Goal: Information Seeking & Learning: Learn about a topic

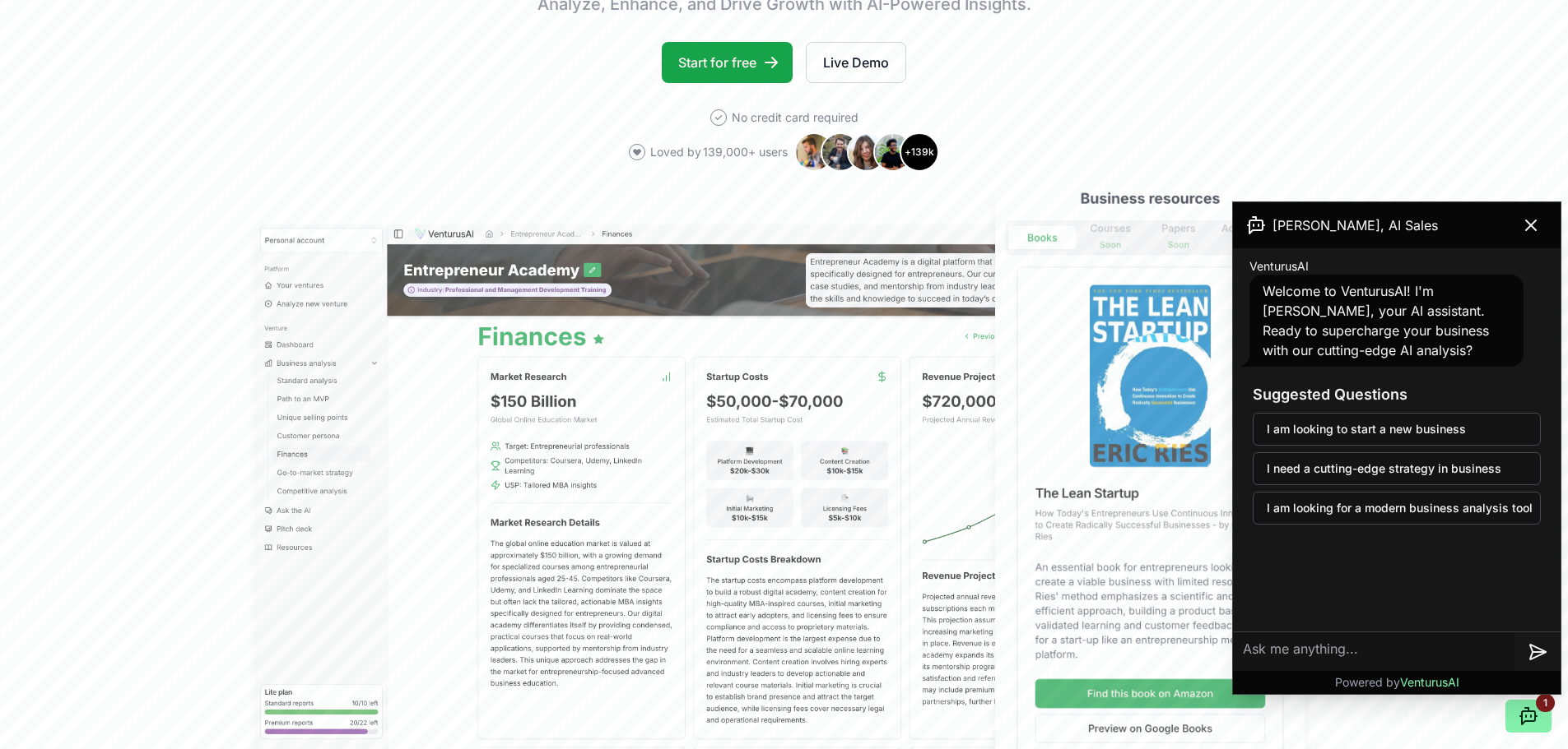
scroll to position [329, 0]
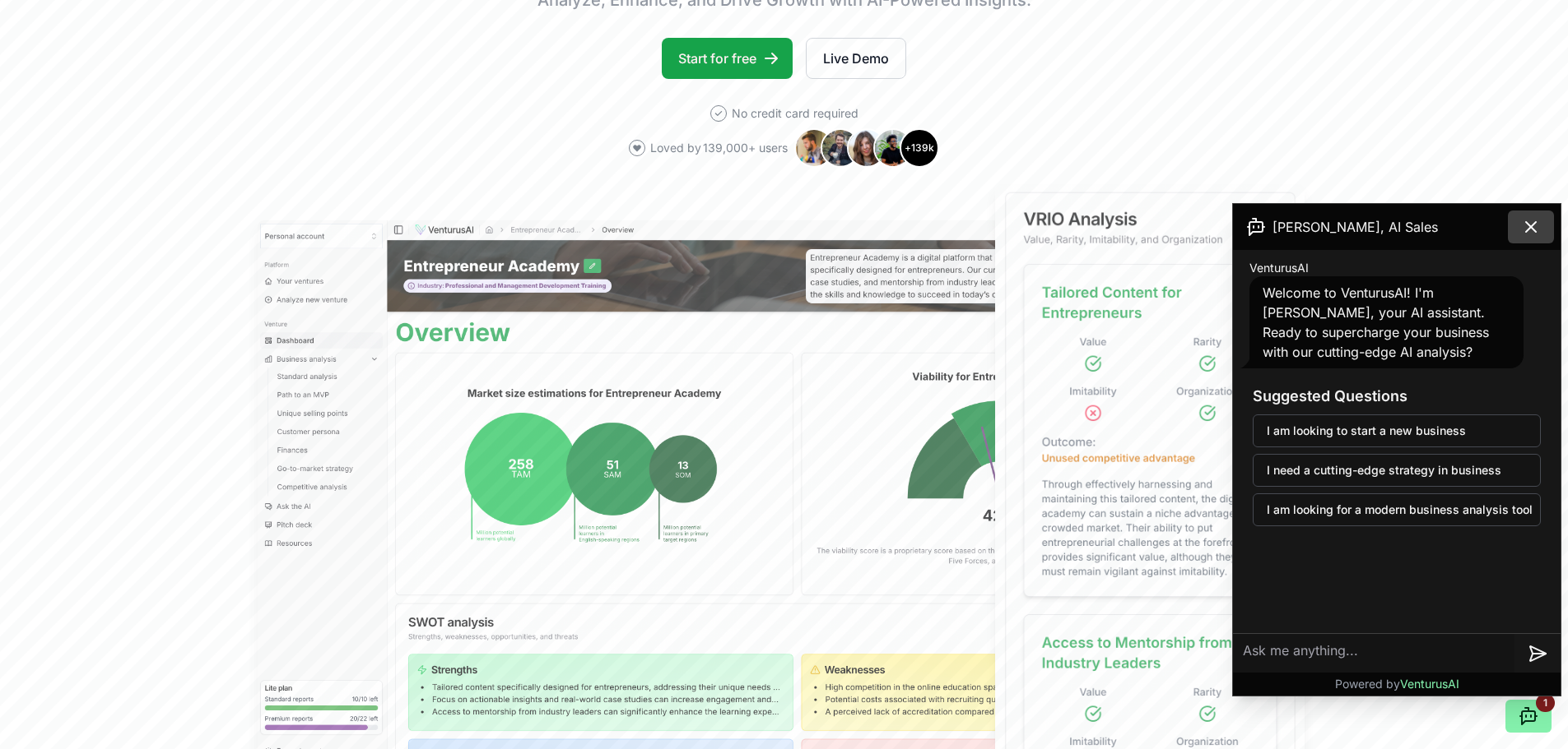
click at [443, 229] on button at bounding box center [1530, 227] width 46 height 33
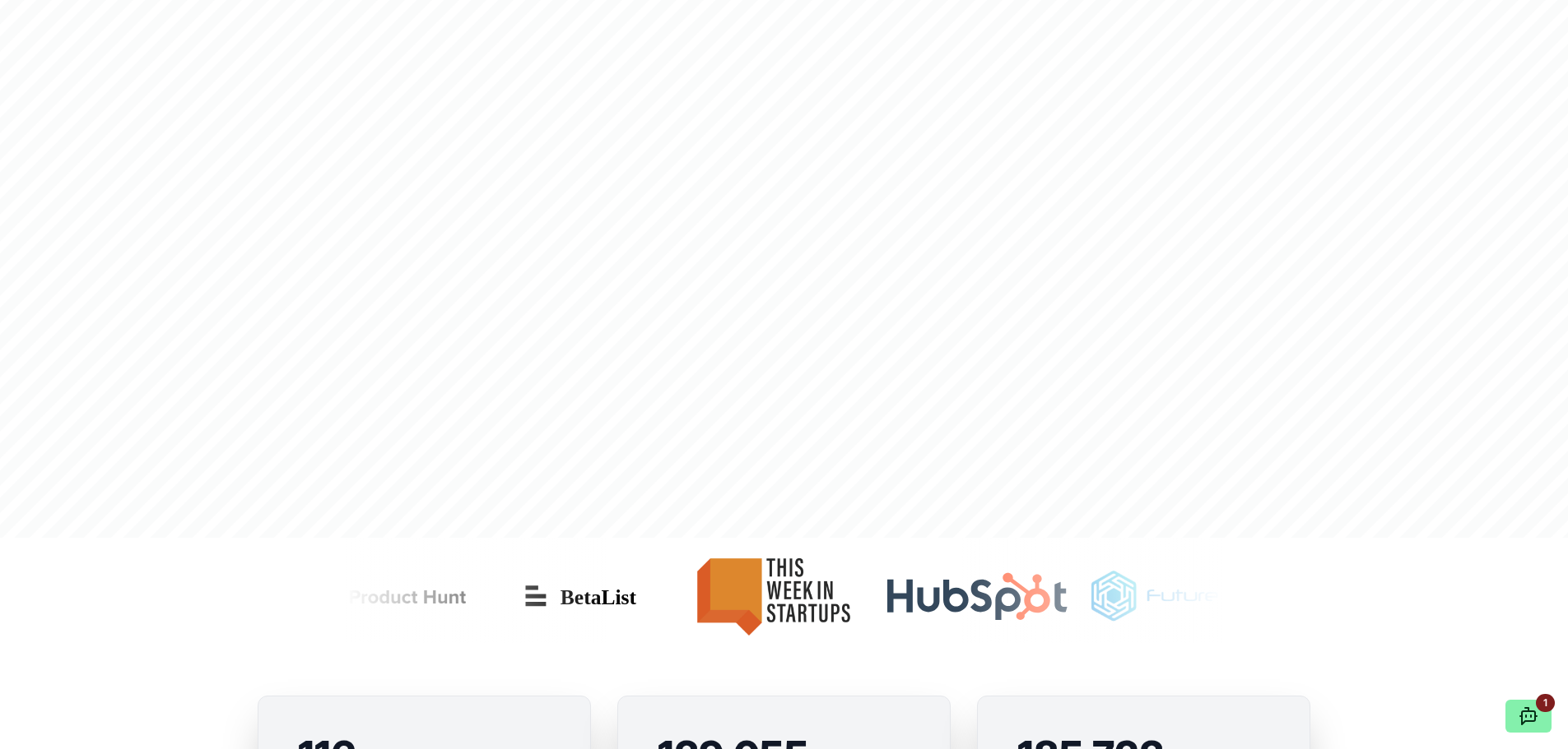
scroll to position [0, 0]
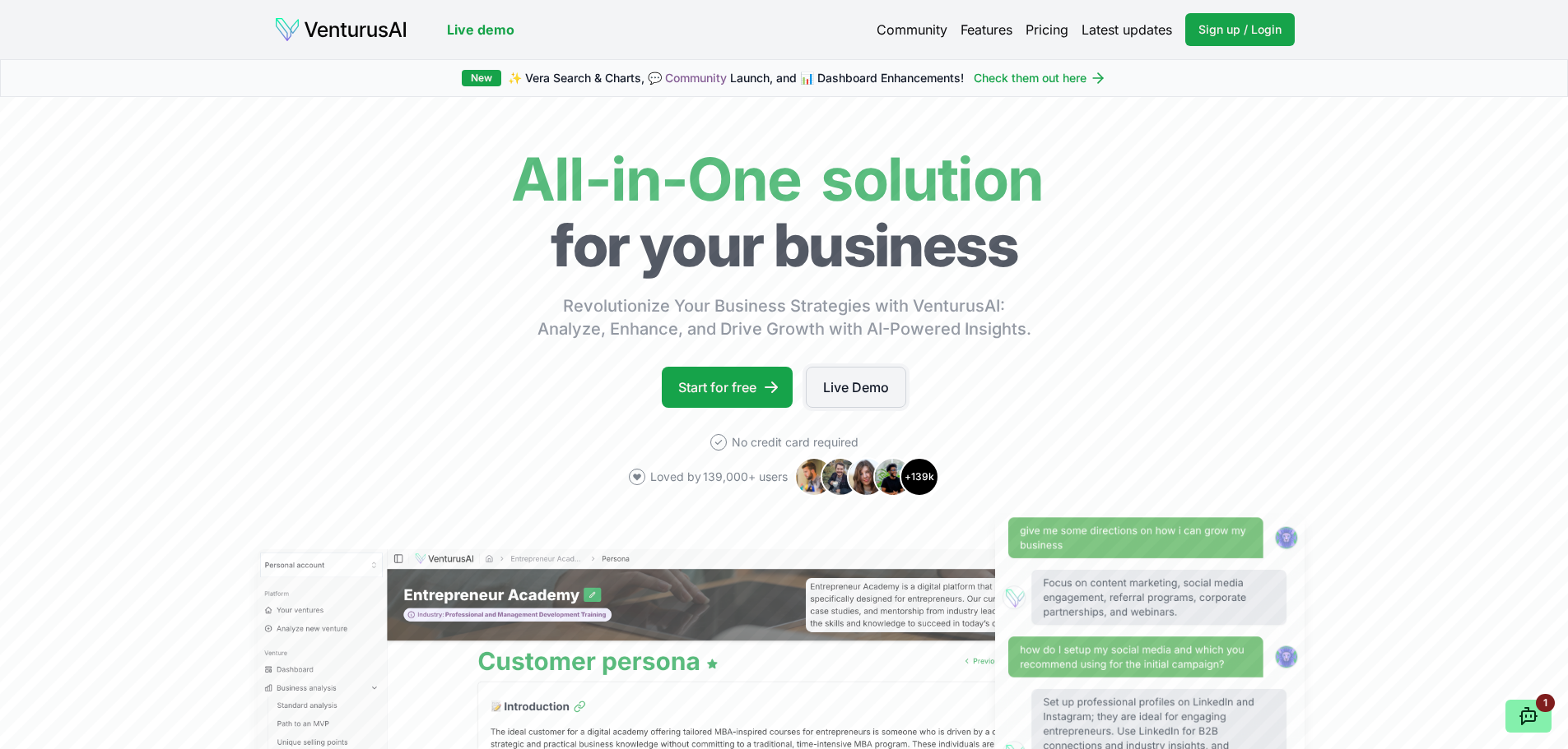
click at [443, 232] on link "Live Demo" at bounding box center [855, 388] width 100 height 41
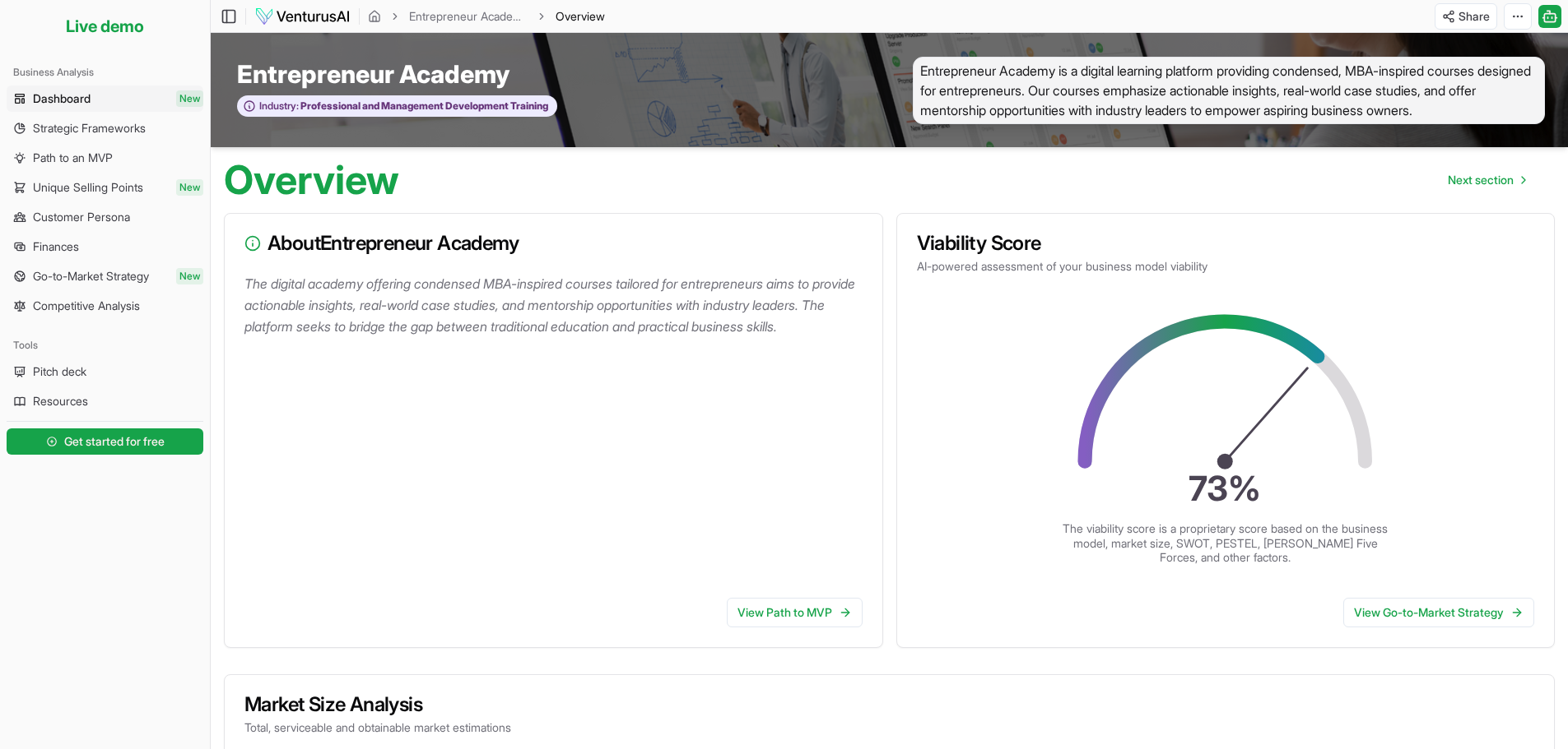
click at [108, 73] on div "Business Analysis" at bounding box center [105, 71] width 197 height 26
click at [91, 95] on span "Dashboard" at bounding box center [62, 98] width 58 height 16
click at [141, 135] on span "Strategic Frameworks" at bounding box center [89, 128] width 113 height 16
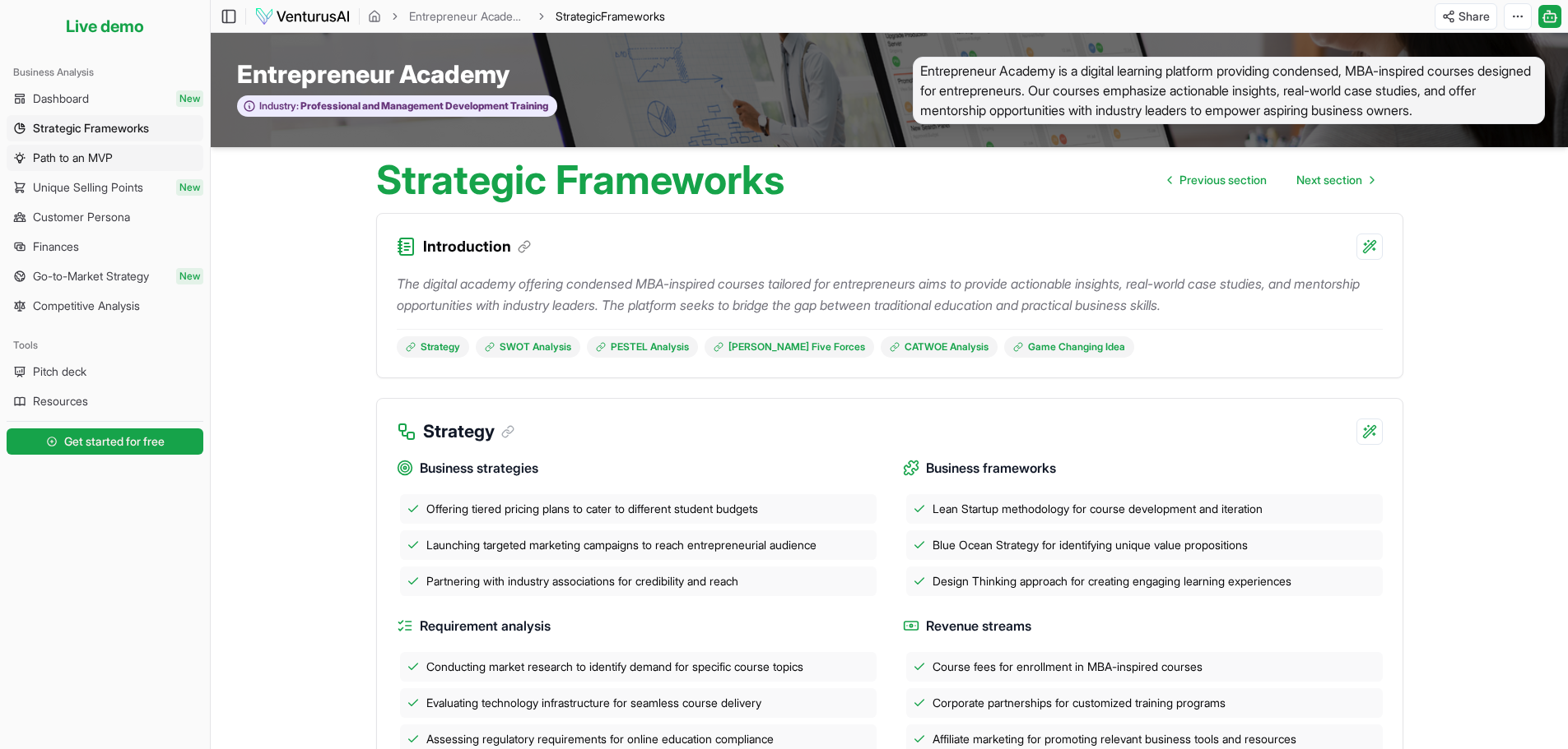
click at [108, 166] on span "Path to an MVP" at bounding box center [72, 157] width 80 height 16
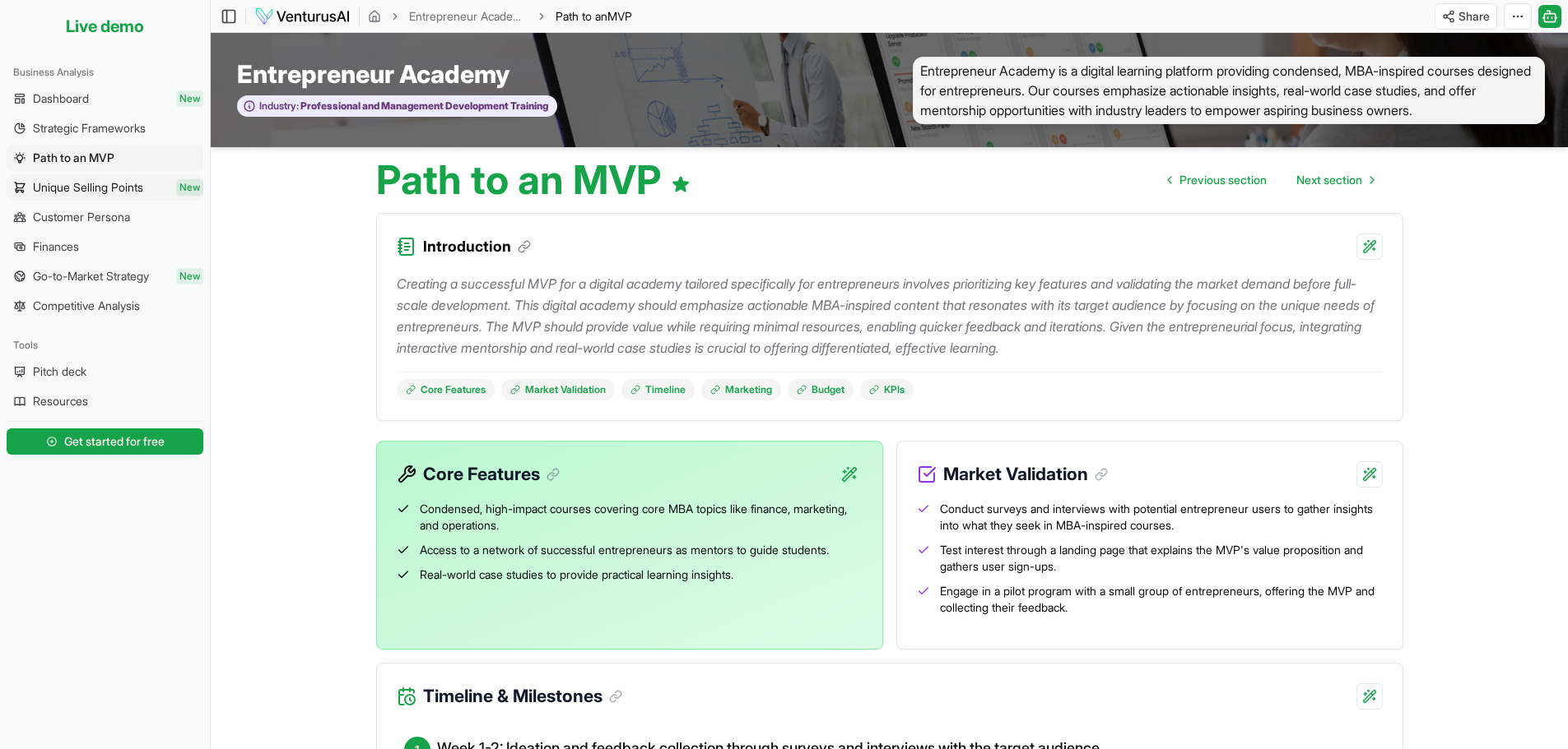
click at [100, 191] on span "Unique Selling Points" at bounding box center [88, 187] width 110 height 16
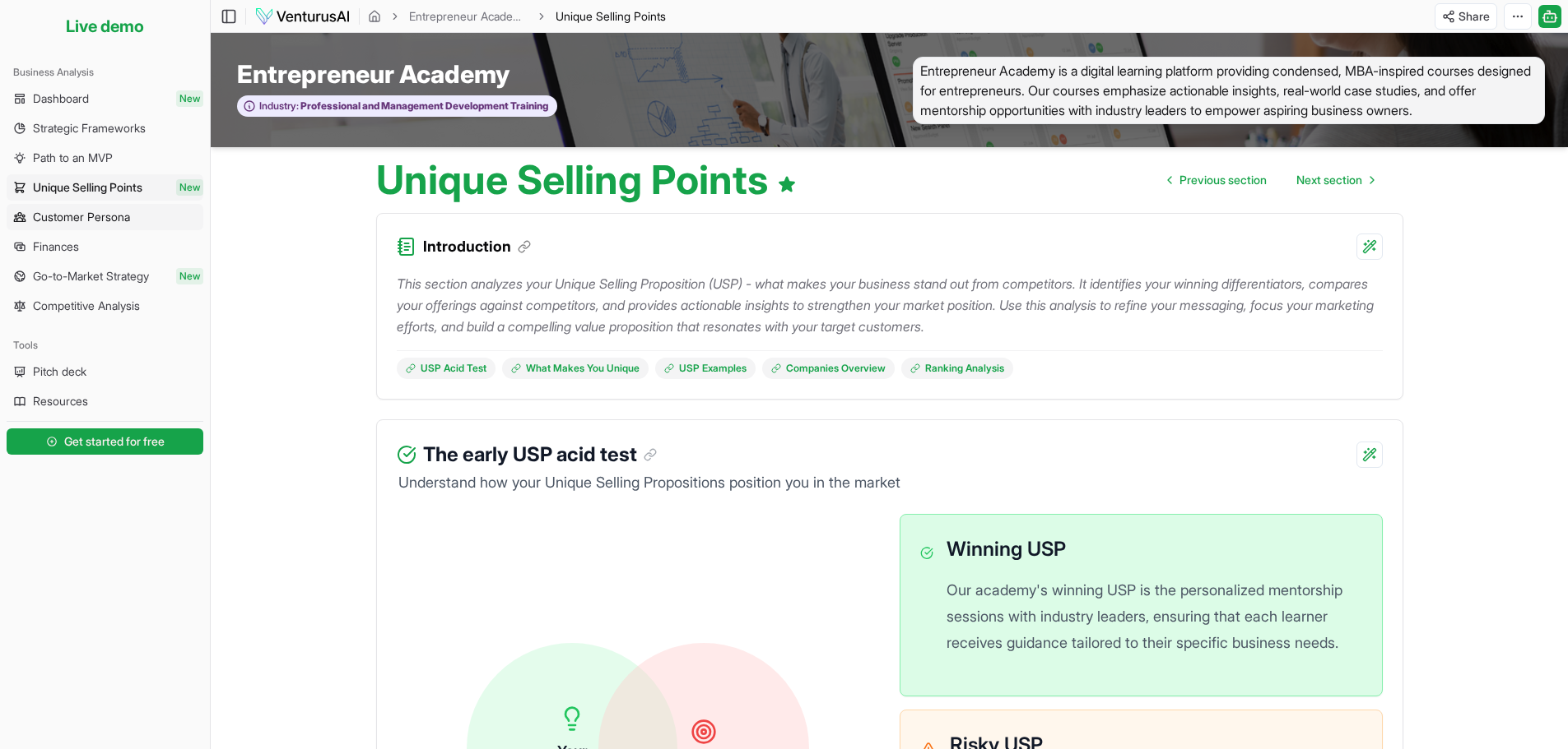
click at [149, 216] on link "Customer Persona" at bounding box center [105, 217] width 197 height 26
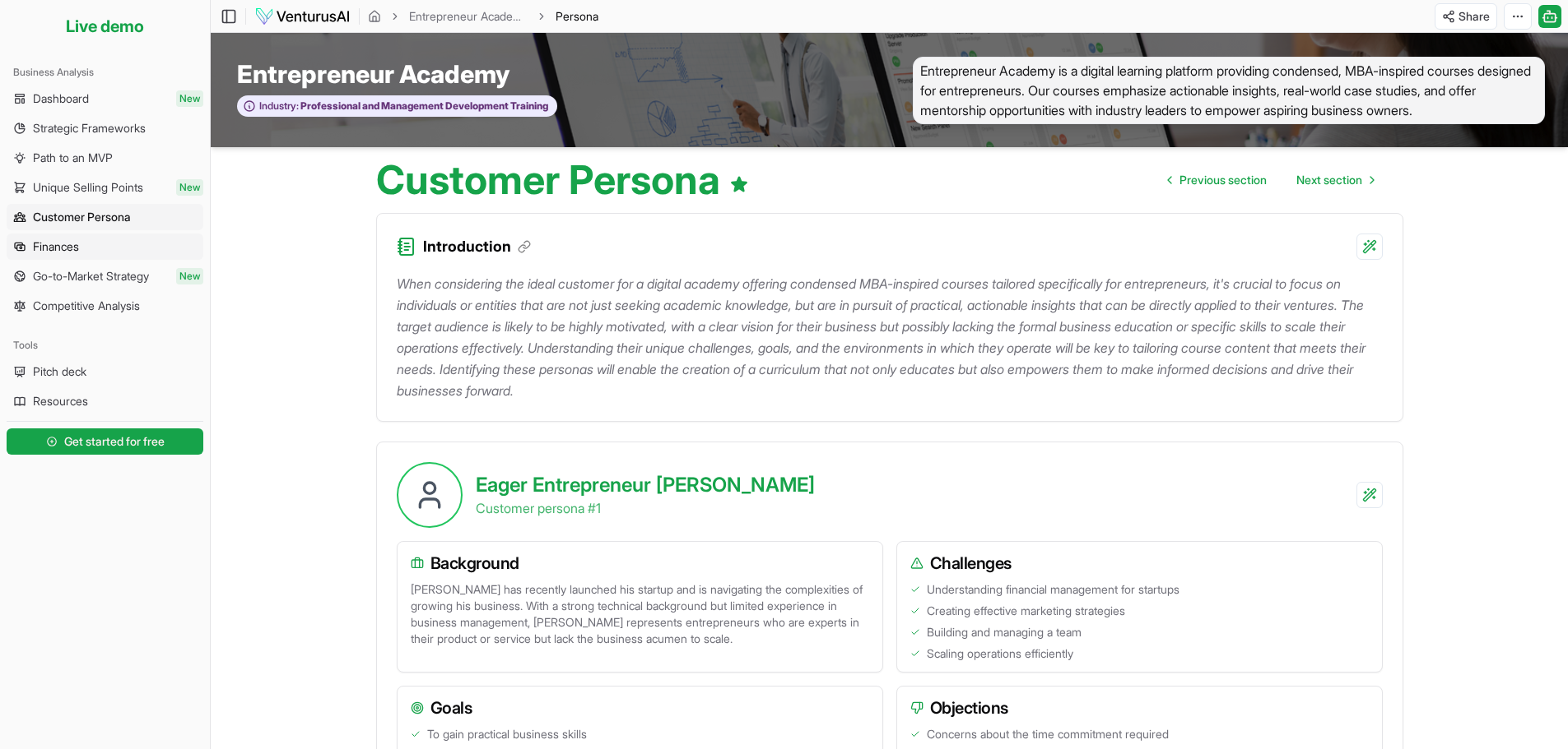
click at [129, 232] on link "Finances" at bounding box center [105, 246] width 197 height 26
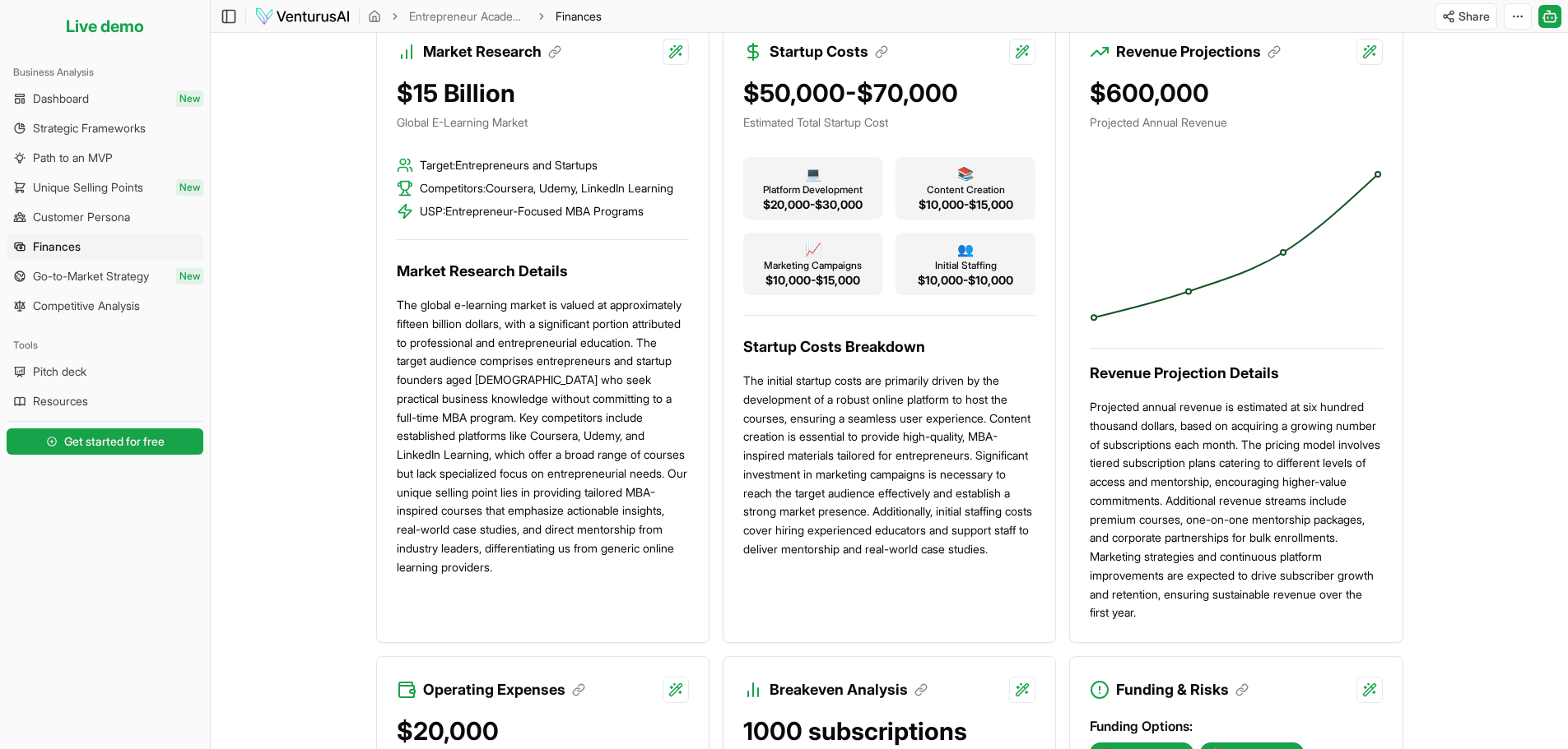
scroll to position [494, 0]
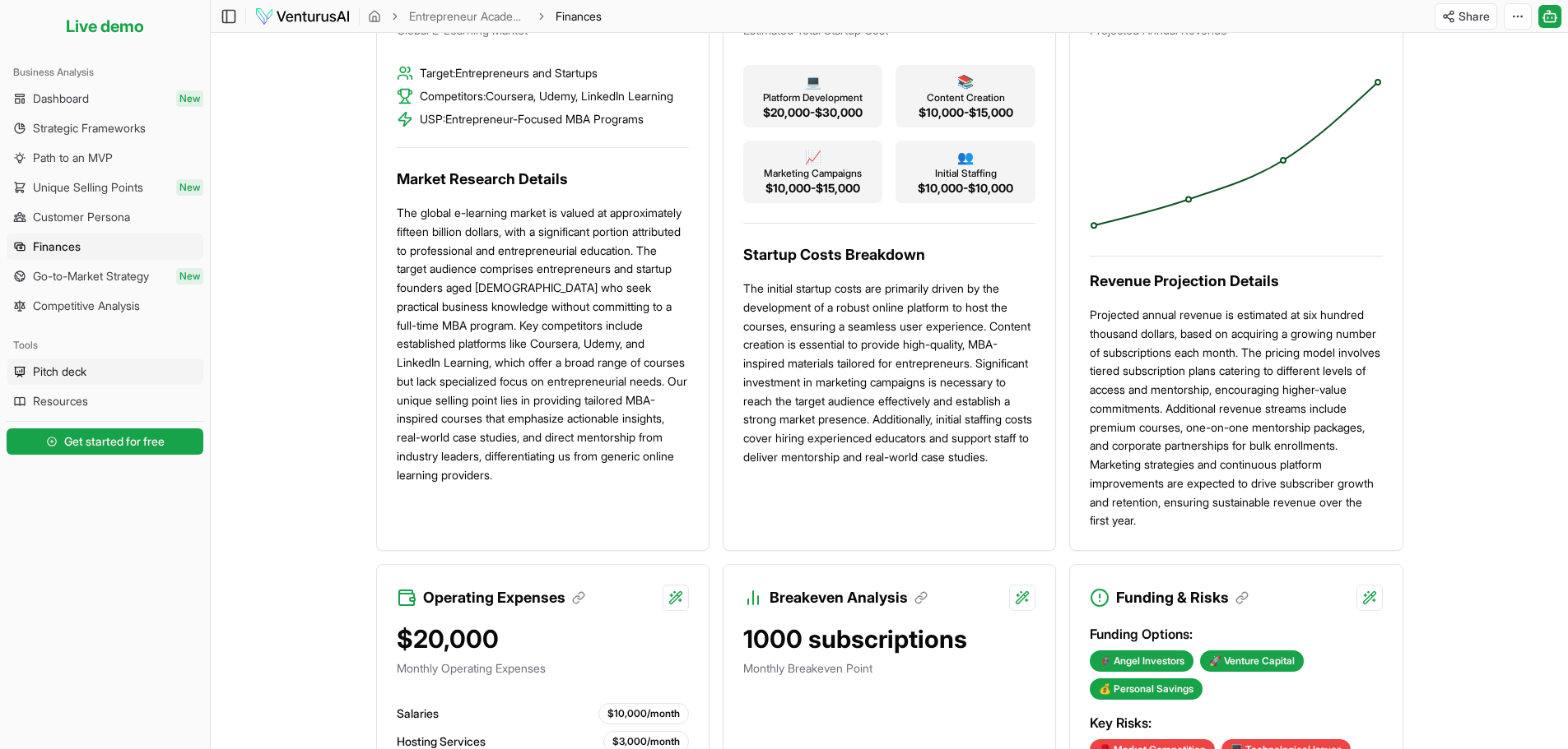
click at [76, 232] on span "Pitch deck" at bounding box center [59, 371] width 53 height 16
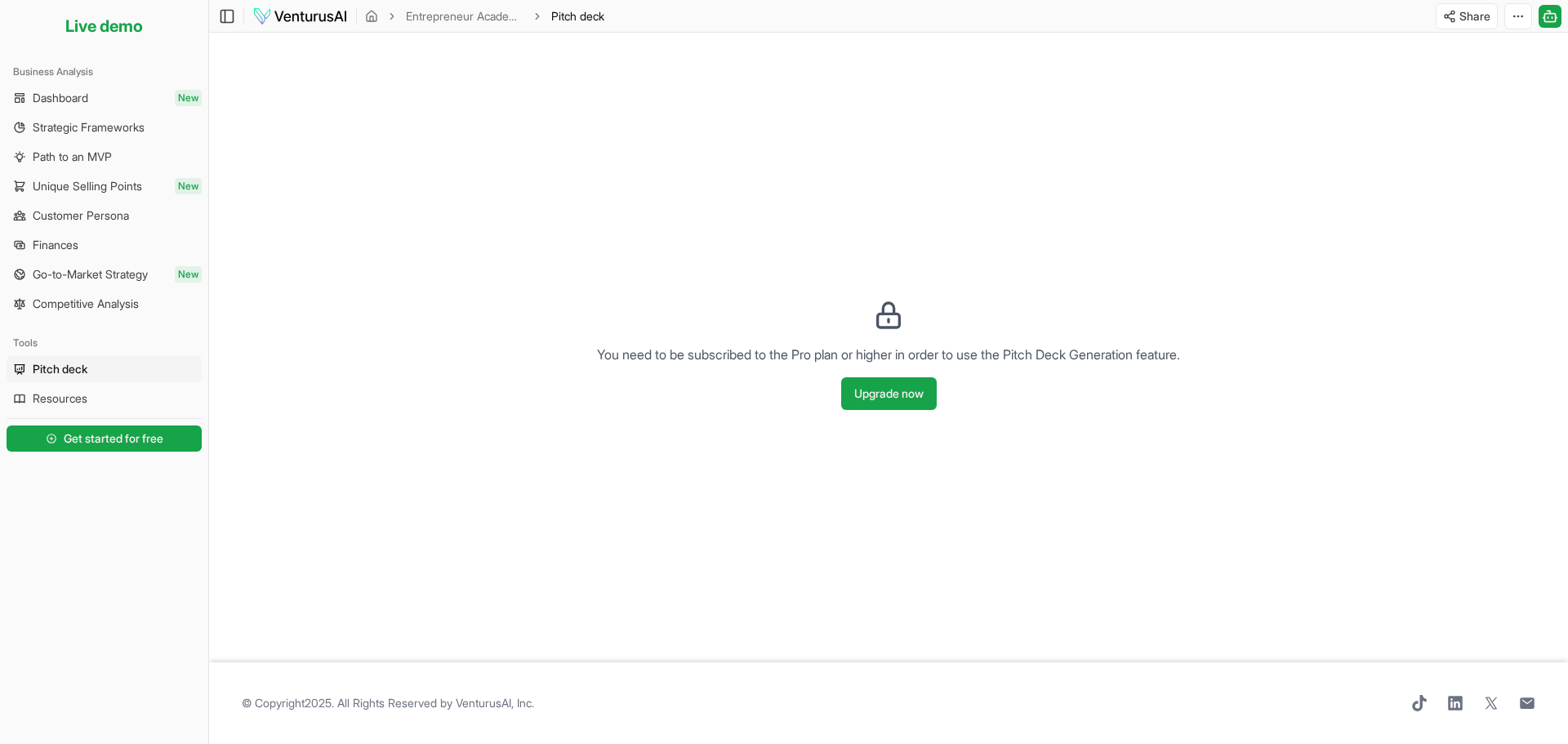
click at [282, 22] on img at bounding box center [301, 16] width 96 height 19
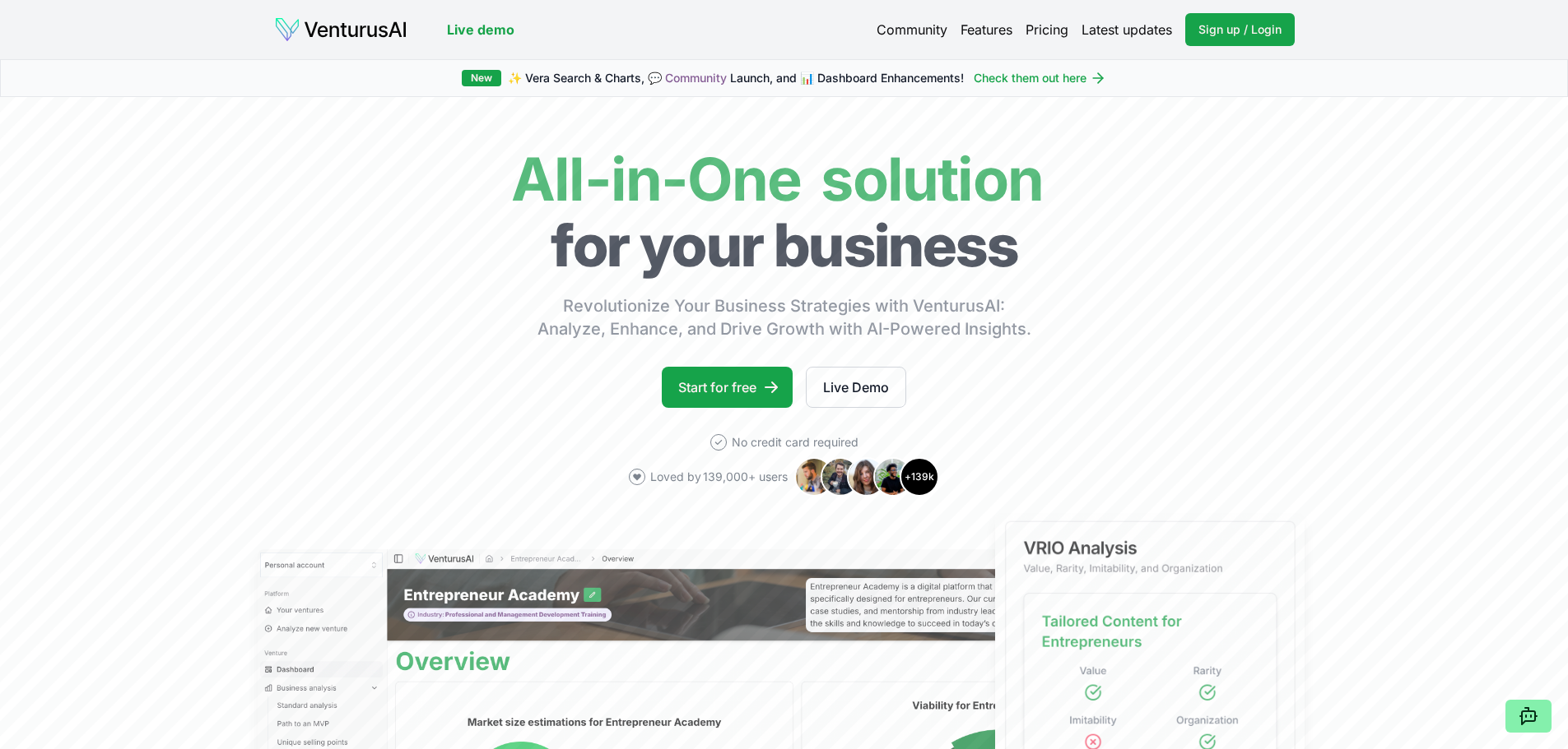
click at [443, 31] on link "Pricing" at bounding box center [1046, 29] width 42 height 19
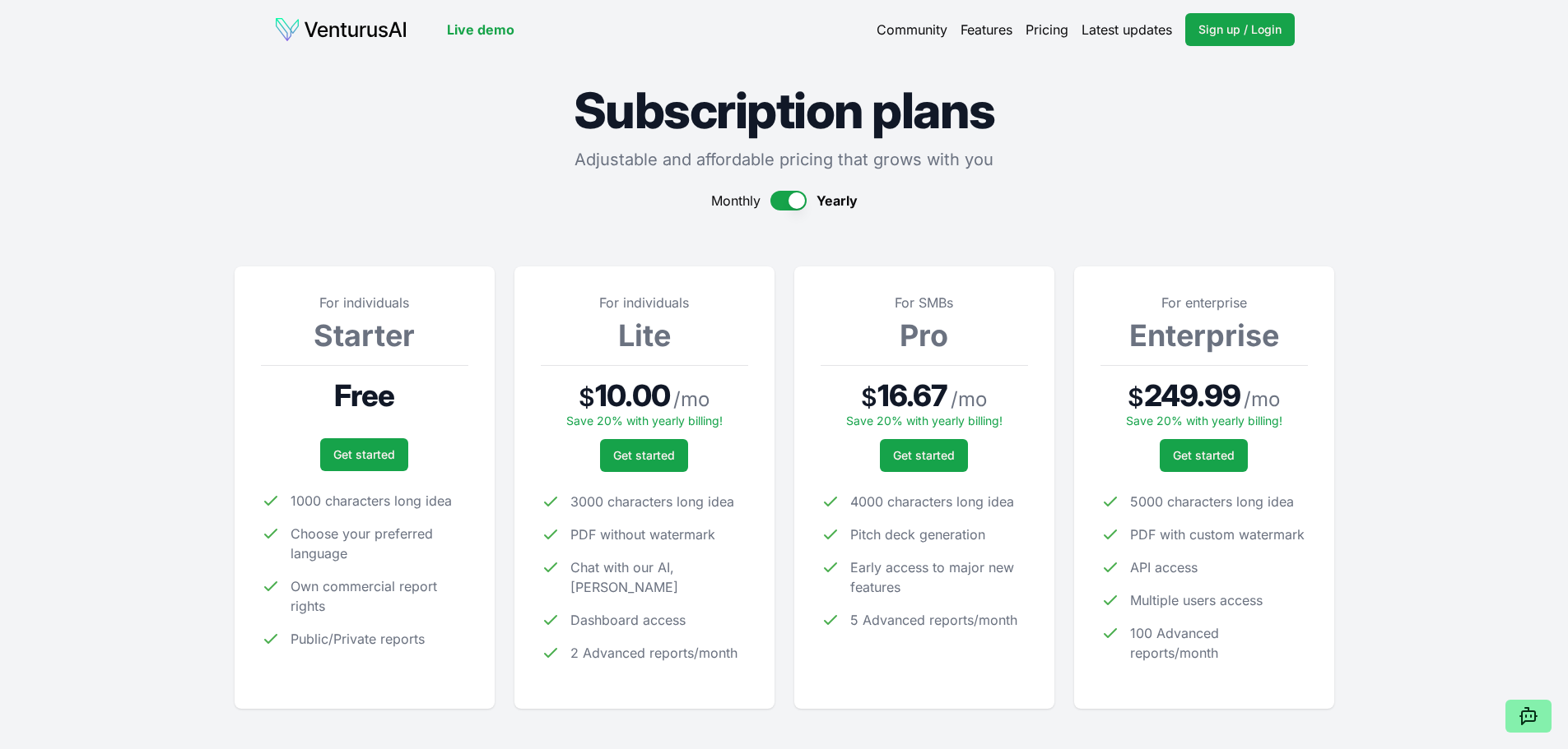
click at [341, 42] on header "Live demo Community Features Pricing Latest updates Sign up / Login Login" at bounding box center [784, 30] width 1020 height 33
click at [342, 37] on img at bounding box center [340, 29] width 133 height 26
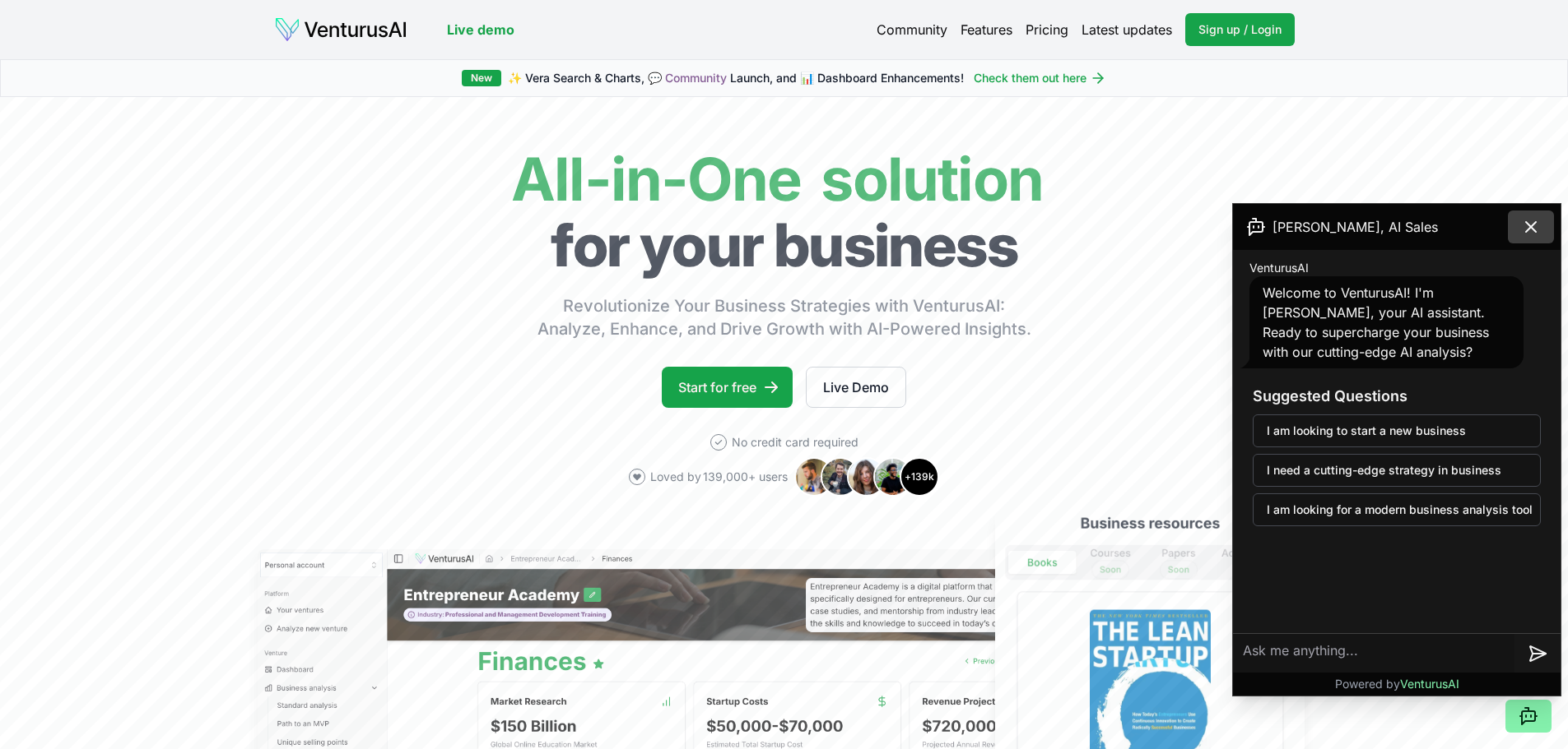
click at [443, 227] on icon at bounding box center [1530, 227] width 19 height 19
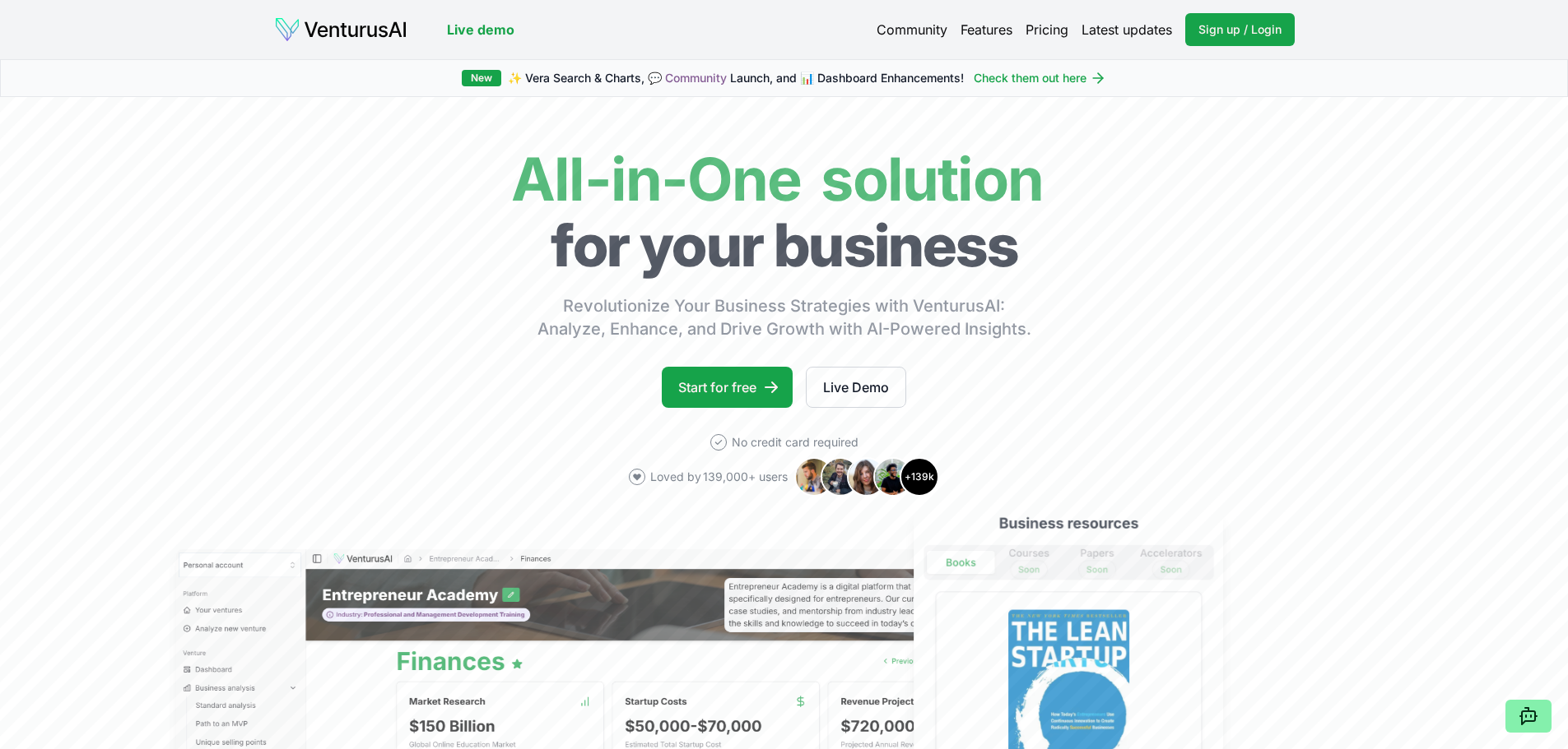
click at [339, 35] on img at bounding box center [340, 29] width 133 height 26
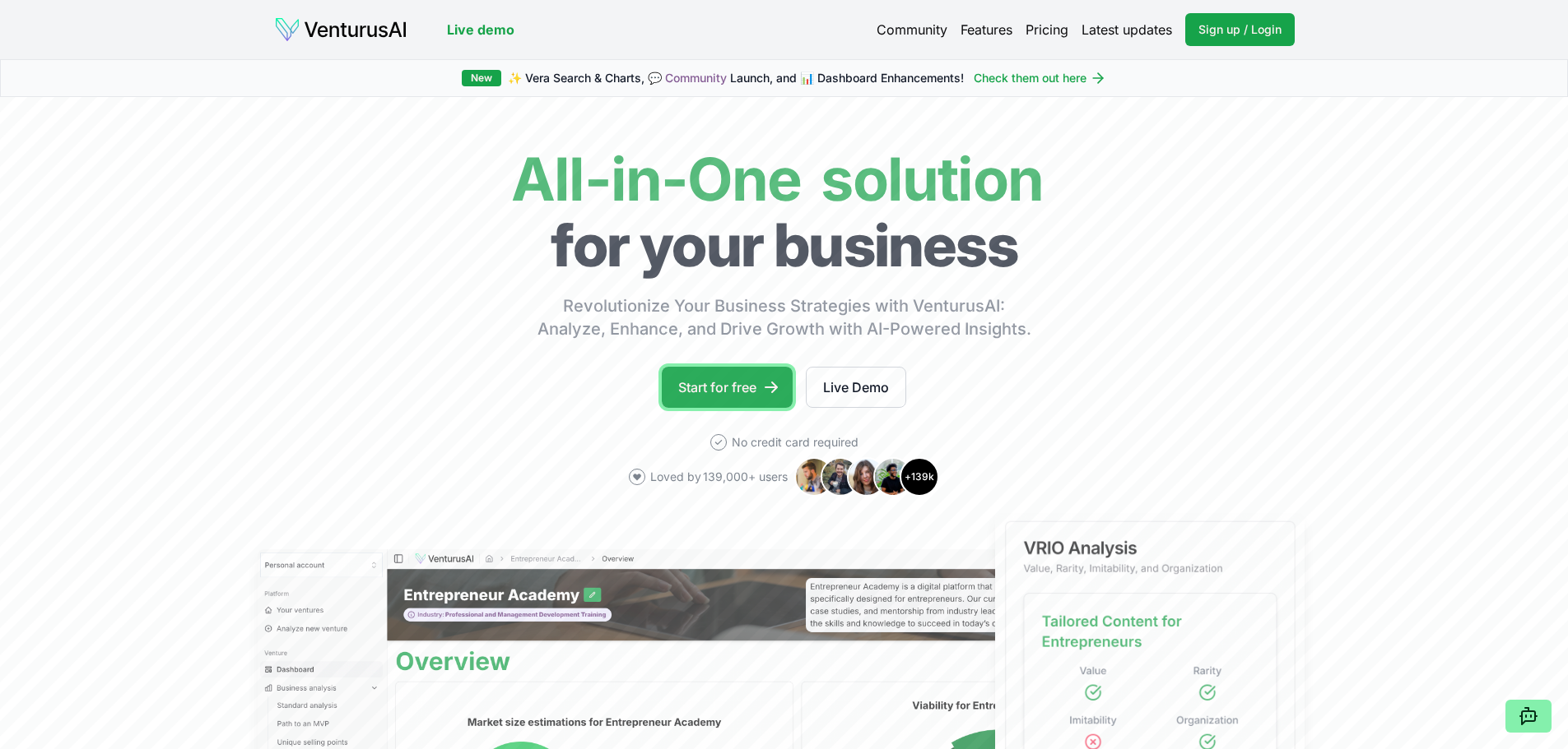
click at [443, 232] on link "Start for free" at bounding box center [727, 388] width 131 height 41
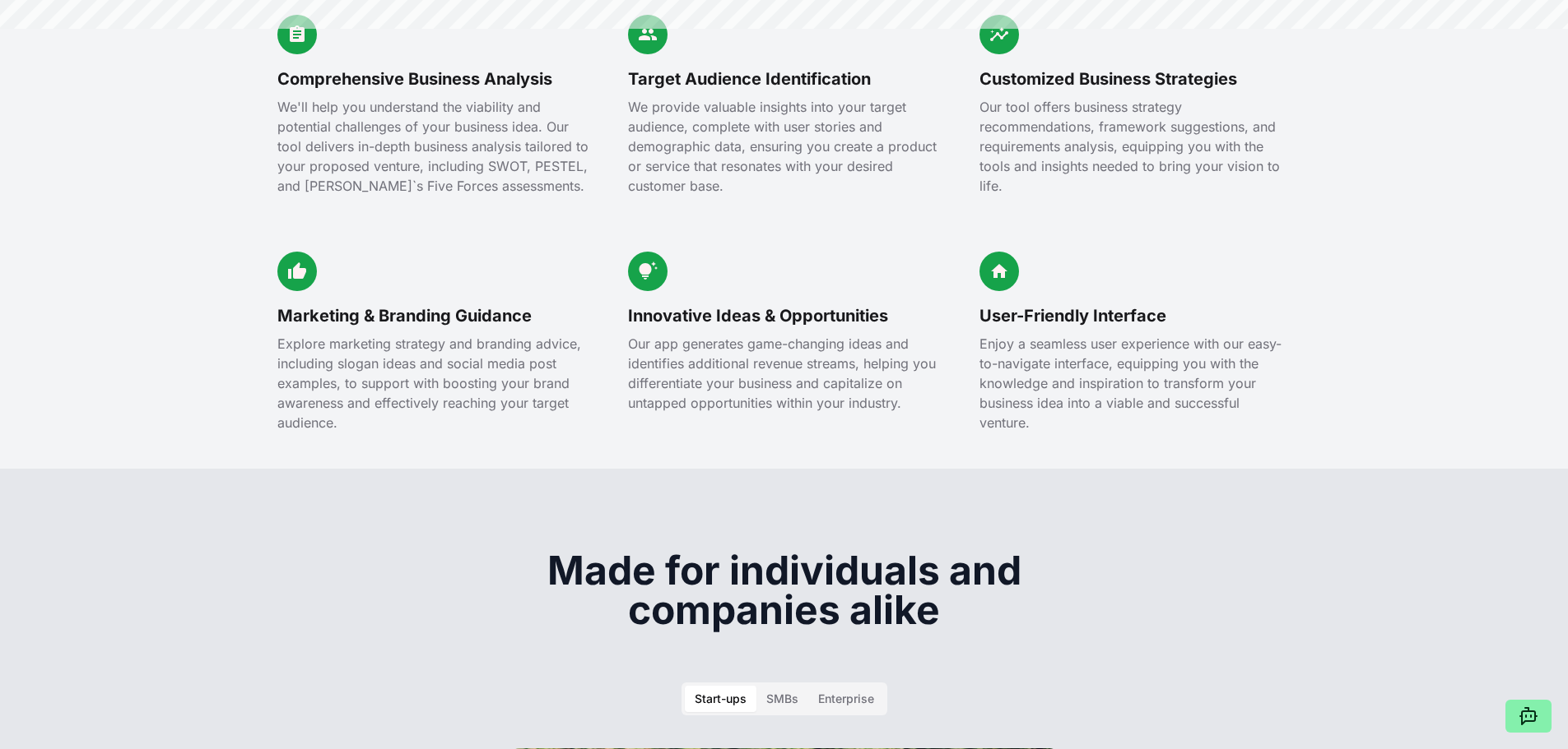
scroll to position [1974, 0]
